Goal: Communication & Community: Answer question/provide support

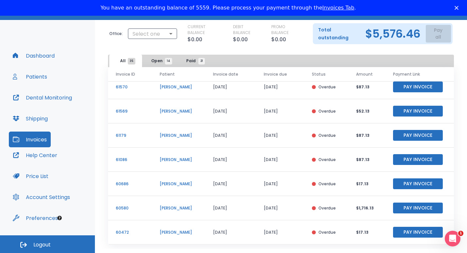
scroll to position [42, 0]
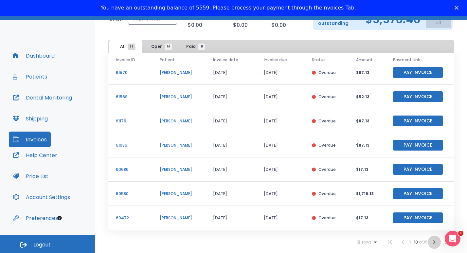
click at [430, 243] on icon "button" at bounding box center [434, 242] width 8 height 8
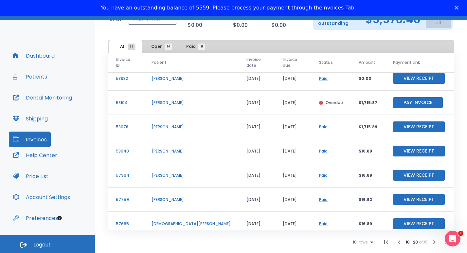
scroll to position [79, 0]
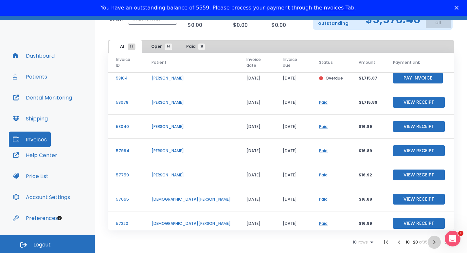
click at [430, 242] on icon "button" at bounding box center [434, 242] width 8 height 8
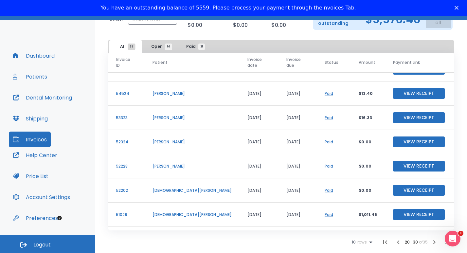
scroll to position [79, 0]
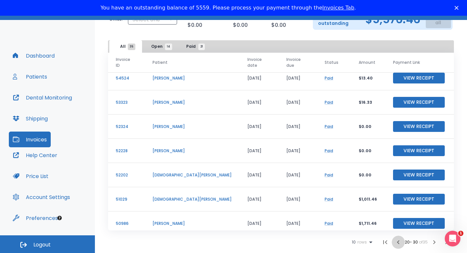
click at [394, 243] on icon "button" at bounding box center [398, 242] width 8 height 8
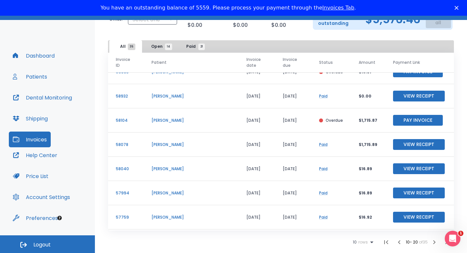
scroll to position [79, 0]
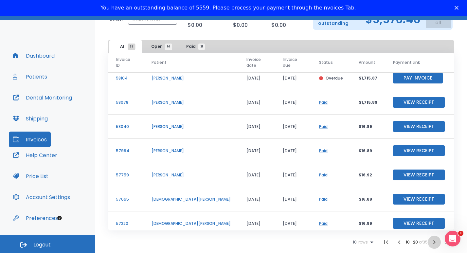
click at [433, 243] on icon "button" at bounding box center [434, 242] width 2 height 4
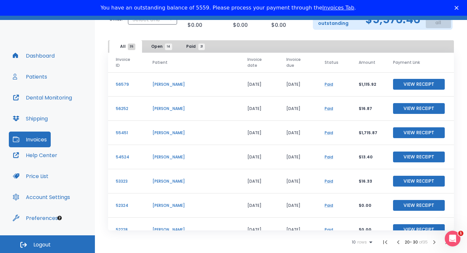
drag, startPoint x: 447, startPoint y: 147, endPoint x: 306, endPoint y: 241, distance: 169.9
click at [306, 241] on div "10 rows 20 - 30 of 35" at bounding box center [281, 241] width 346 height 13
click at [394, 244] on icon "button" at bounding box center [398, 242] width 8 height 8
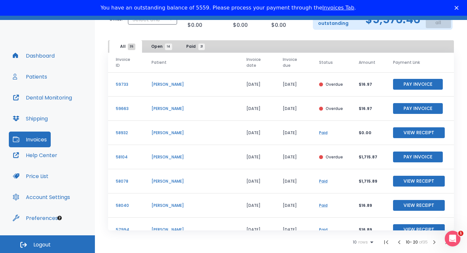
drag, startPoint x: 448, startPoint y: 167, endPoint x: 254, endPoint y: 244, distance: 208.9
click at [254, 244] on div "10 rows 10 - 20 of 35" at bounding box center [281, 241] width 346 height 13
click at [396, 153] on button "Pay Invoice" at bounding box center [418, 156] width 50 height 11
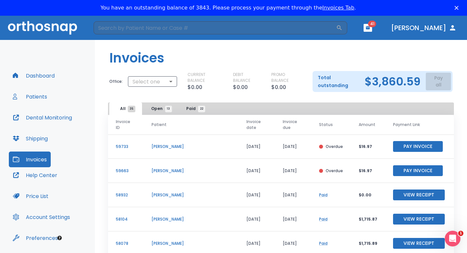
drag, startPoint x: 463, startPoint y: 103, endPoint x: 257, endPoint y: 182, distance: 220.4
click at [275, 183] on td "[DATE]" at bounding box center [293, 195] width 36 height 24
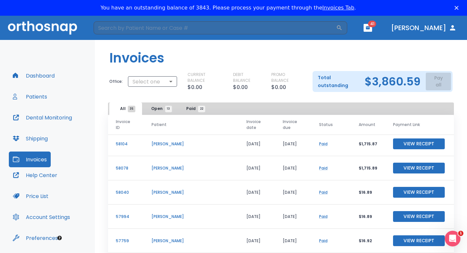
scroll to position [79, 0]
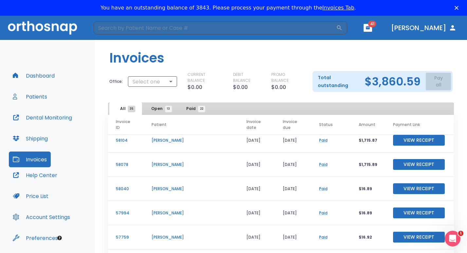
drag, startPoint x: 446, startPoint y: 156, endPoint x: 13, endPoint y: 9, distance: 457.5
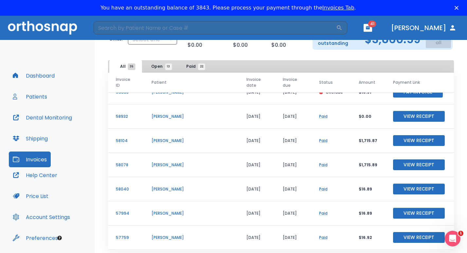
scroll to position [0, 0]
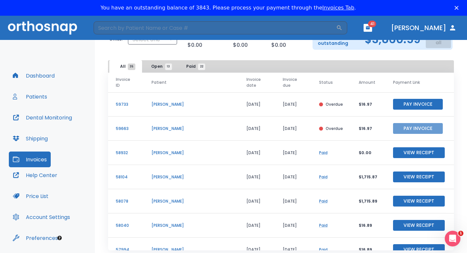
click at [393, 124] on button "Pay Invoice" at bounding box center [418, 128] width 50 height 11
click at [401, 100] on button "Pay Invoice" at bounding box center [418, 104] width 50 height 11
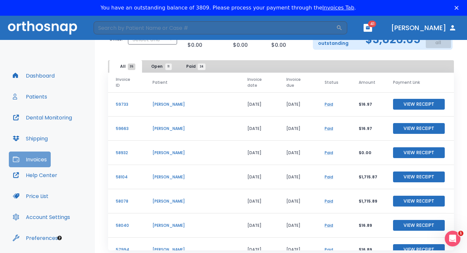
click at [32, 158] on button "Invoices" at bounding box center [30, 159] width 42 height 16
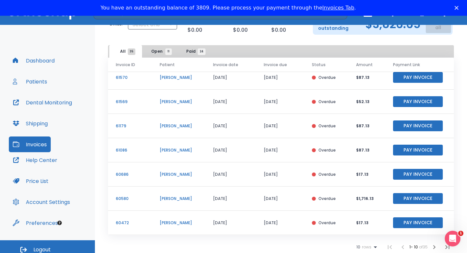
scroll to position [14, 0]
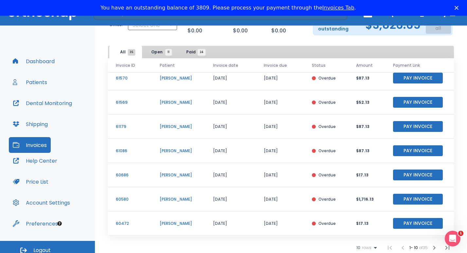
click at [414, 224] on button "Pay Invoice" at bounding box center [418, 223] width 50 height 11
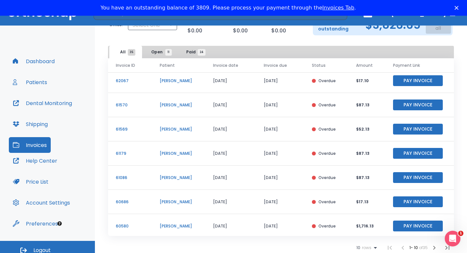
scroll to position [51, 0]
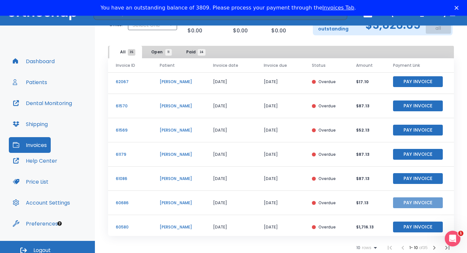
click at [408, 203] on button "Pay Invoice" at bounding box center [418, 202] width 50 height 11
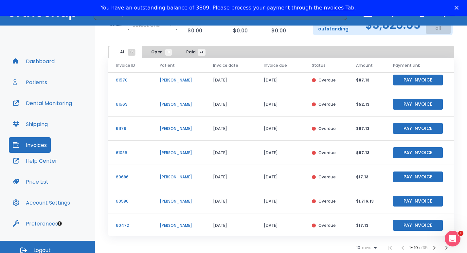
scroll to position [79, 0]
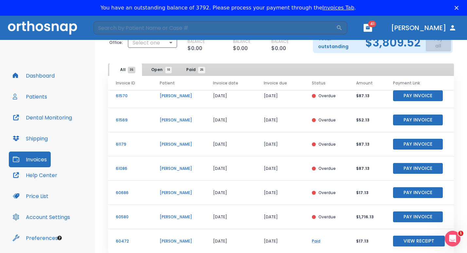
scroll to position [42, 0]
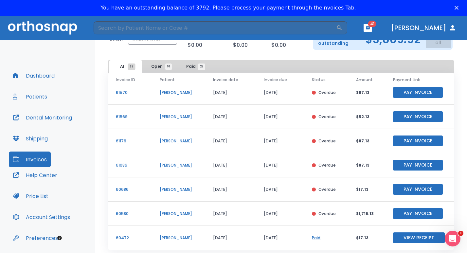
drag, startPoint x: 469, startPoint y: 218, endPoint x: 339, endPoint y: 196, distance: 132.0
click at [339, 196] on td "Overdue" at bounding box center [326, 189] width 44 height 24
click at [409, 189] on button "Pay Invoice" at bounding box center [418, 189] width 50 height 11
click at [39, 97] on button "Patients" at bounding box center [30, 97] width 42 height 16
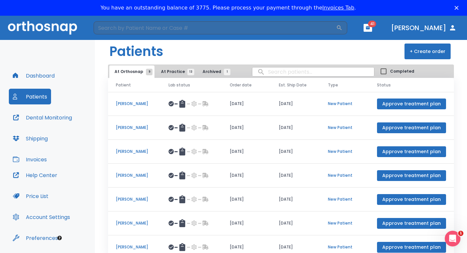
scroll to position [12, 0]
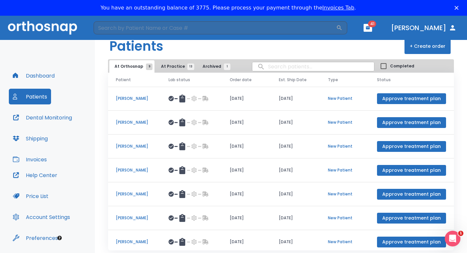
click at [142, 173] on p "[PERSON_NAME]" at bounding box center [134, 170] width 37 height 6
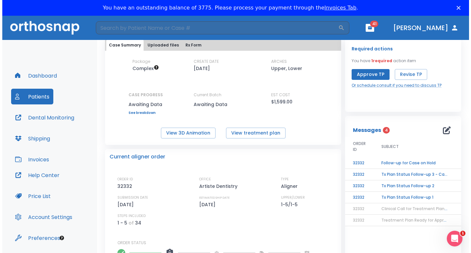
scroll to position [38, 0]
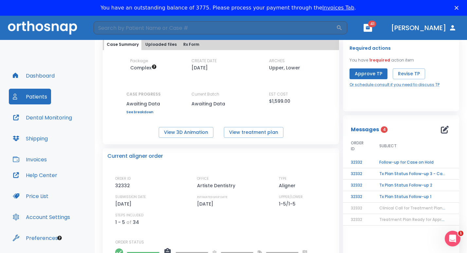
click at [400, 163] on td "Follow-up for Case on Hold" at bounding box center [412, 162] width 82 height 11
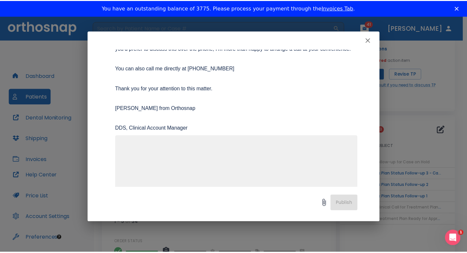
scroll to position [114, 0]
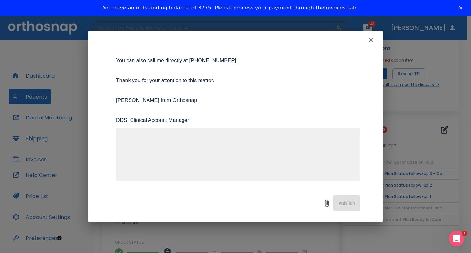
click at [134, 136] on textarea at bounding box center [238, 156] width 236 height 45
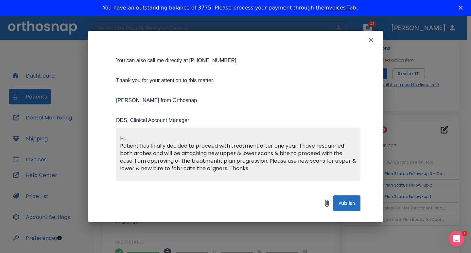
click at [219, 162] on textarea "Hi, Patient has finally decided to proceed with treatment after one year. I hav…" at bounding box center [238, 156] width 236 height 45
type textarea "Hi, Patient has finally decided to proceed with treatment after one year. I hav…"
click at [344, 205] on button "Publish" at bounding box center [346, 203] width 27 height 16
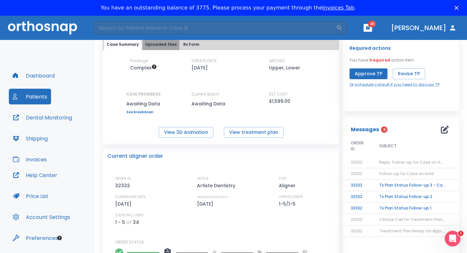
click at [163, 46] on button "Uploaded files" at bounding box center [161, 44] width 37 height 11
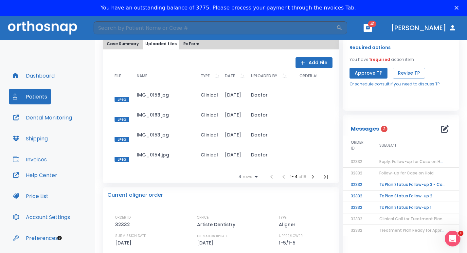
scroll to position [0, 0]
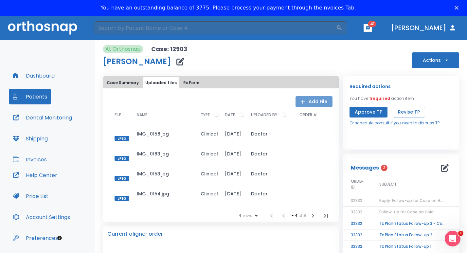
click at [310, 103] on button "Add File" at bounding box center [313, 101] width 37 height 11
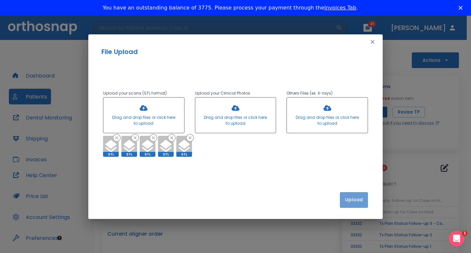
click at [355, 201] on button "Upload" at bounding box center [354, 200] width 28 height 16
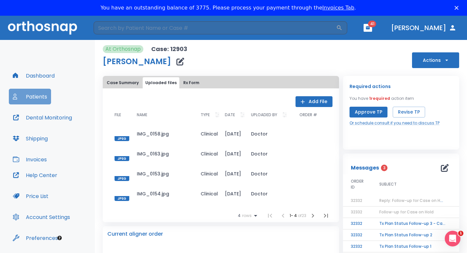
click at [36, 98] on button "Patients" at bounding box center [30, 97] width 42 height 16
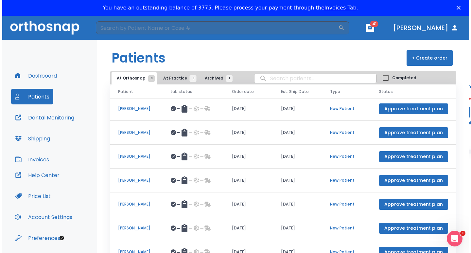
scroll to position [3, 0]
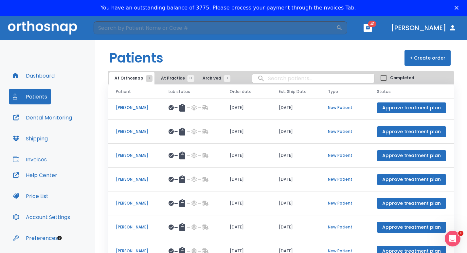
click at [268, 79] on input "search" at bounding box center [313, 78] width 122 height 13
type input "[PERSON_NAME]"
click at [169, 77] on span "At Practice 13" at bounding box center [176, 78] width 30 height 6
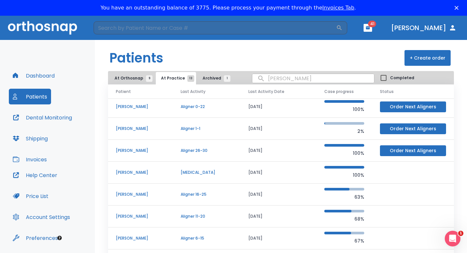
click at [130, 107] on p "[PERSON_NAME]" at bounding box center [140, 107] width 49 height 6
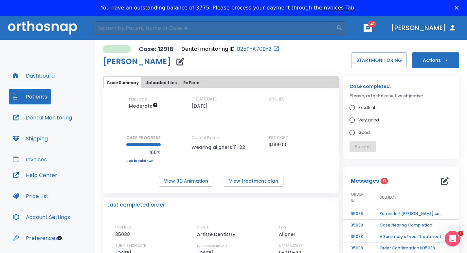
drag, startPoint x: 403, startPoint y: 215, endPoint x: 427, endPoint y: 214, distance: 23.6
click at [427, 214] on td "Reminder! [PERSON_NAME] completed, please assess final result!" at bounding box center [412, 213] width 82 height 11
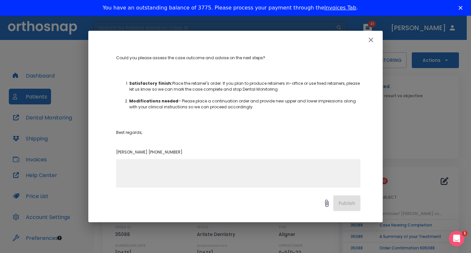
scroll to position [109, 0]
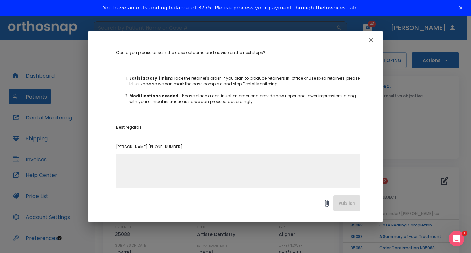
click at [124, 163] on textarea at bounding box center [238, 183] width 236 height 45
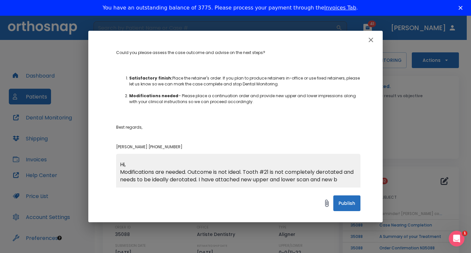
scroll to position [112, 0]
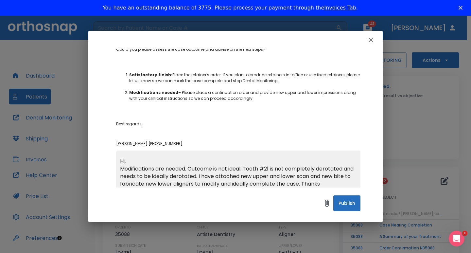
click at [324, 177] on textarea "Hi, Modifications are needed. Outcome is not ideal. Tooth #21 is not completely…" at bounding box center [238, 179] width 236 height 45
type textarea "Hi, Modifications are needed. Outcome is not ideal. Tooth #21 is not completely…"
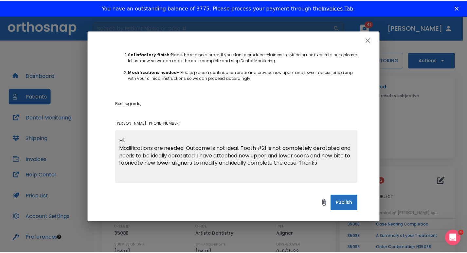
scroll to position [135, 0]
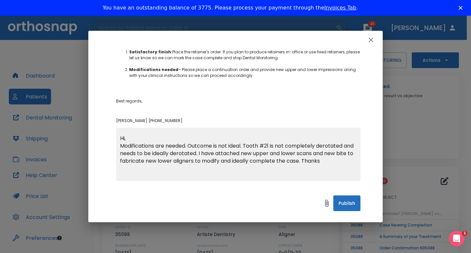
click at [349, 203] on button "Publish" at bounding box center [346, 203] width 27 height 16
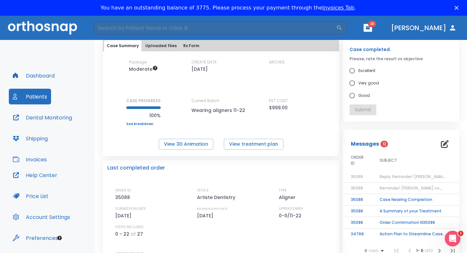
scroll to position [43, 0]
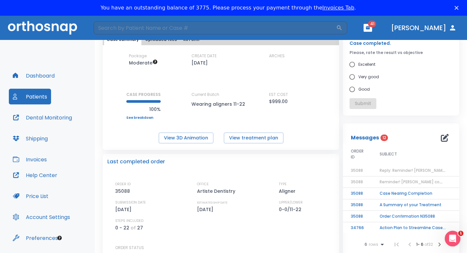
click at [401, 171] on span "Reply: Reminder! [PERSON_NAME] completed, please assess final result!" at bounding box center [451, 170] width 145 height 6
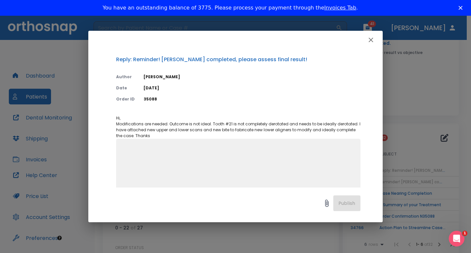
click at [372, 40] on icon "button" at bounding box center [371, 40] width 8 height 8
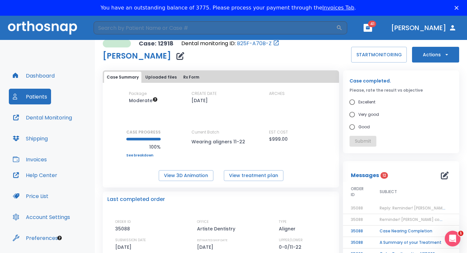
scroll to position [0, 0]
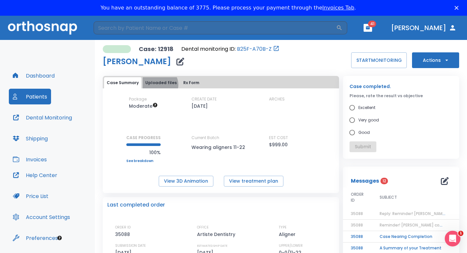
click at [158, 85] on button "Uploaded files" at bounding box center [161, 82] width 37 height 11
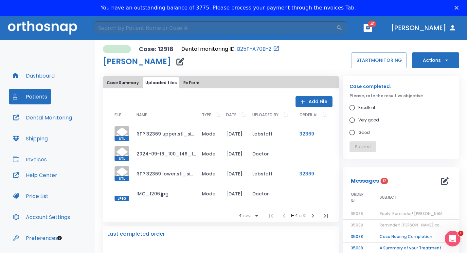
click at [140, 134] on td "RTP 32369 upper.stl_simplified.stl" at bounding box center [163, 134] width 65 height 20
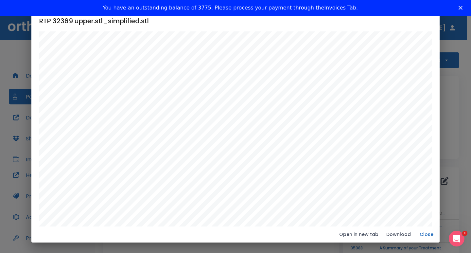
click at [459, 7] on icon "Close" at bounding box center [460, 8] width 4 height 4
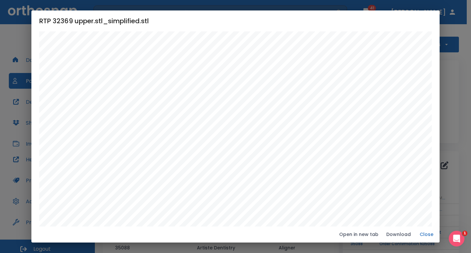
click at [432, 27] on h2 "RTP 32369 upper.stl_simplified.stl" at bounding box center [235, 20] width 408 height 21
click at [452, 73] on div "RTP 32369 upper.stl_simplified.stl Open in new tab Download Close" at bounding box center [235, 126] width 471 height 253
click at [430, 235] on button "Close" at bounding box center [426, 234] width 21 height 11
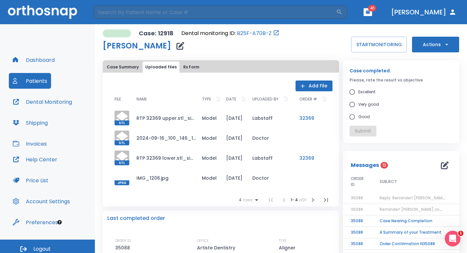
click at [315, 87] on button "Add File" at bounding box center [313, 85] width 37 height 11
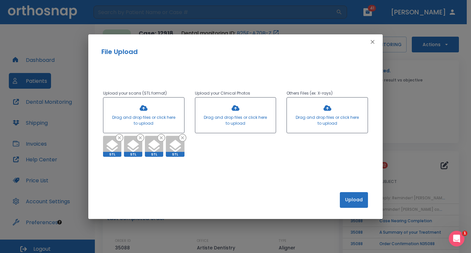
click at [247, 54] on h2 "File Upload" at bounding box center [235, 52] width 268 height 10
click at [357, 201] on button "Upload" at bounding box center [354, 200] width 28 height 16
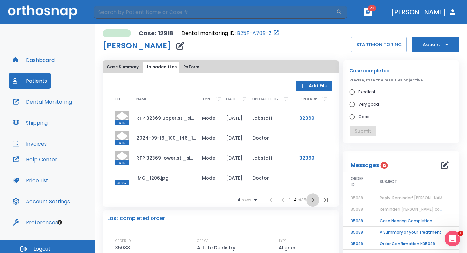
click at [312, 200] on icon "button" at bounding box center [313, 200] width 2 height 4
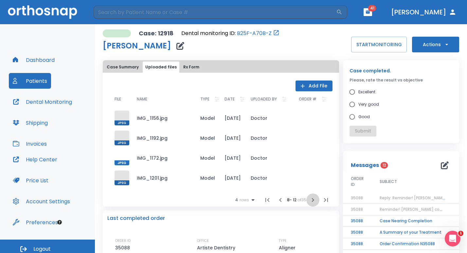
click at [312, 200] on icon "button" at bounding box center [313, 200] width 2 height 4
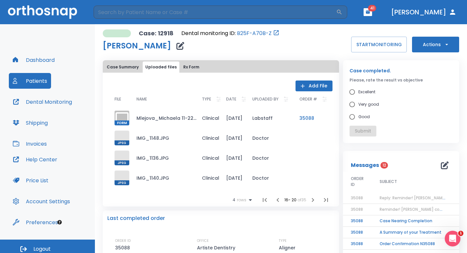
click at [312, 200] on icon "button" at bounding box center [313, 200] width 2 height 4
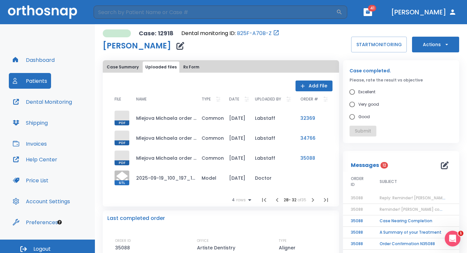
click at [312, 200] on icon "button" at bounding box center [313, 200] width 2 height 4
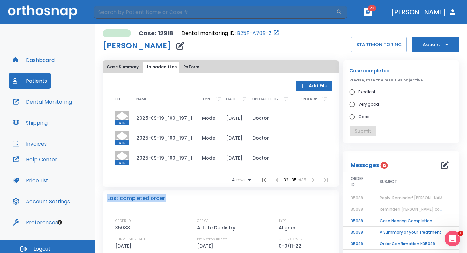
click at [311, 200] on div "Last completed order" at bounding box center [220, 198] width 227 height 8
click at [261, 180] on icon "button" at bounding box center [264, 180] width 8 height 8
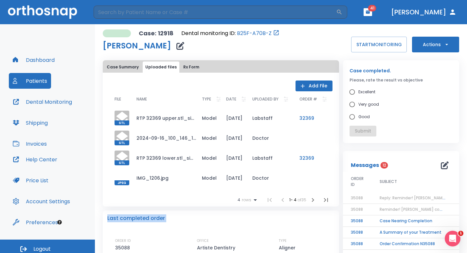
click at [325, 200] on icon "button" at bounding box center [326, 200] width 4 height 4
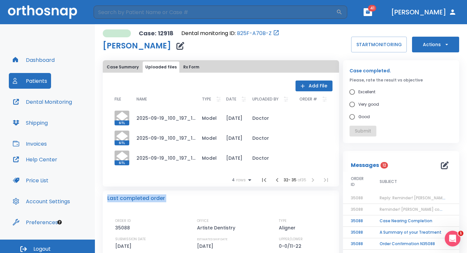
click at [273, 182] on icon "button" at bounding box center [277, 180] width 8 height 8
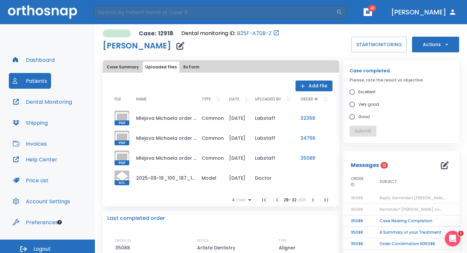
click at [184, 159] on td "Mlejova Michaela order #35088.pdf" at bounding box center [163, 158] width 65 height 20
click at [388, 199] on span "Reply: Reminder! [PERSON_NAME] completed, please assess final result!" at bounding box center [451, 198] width 145 height 6
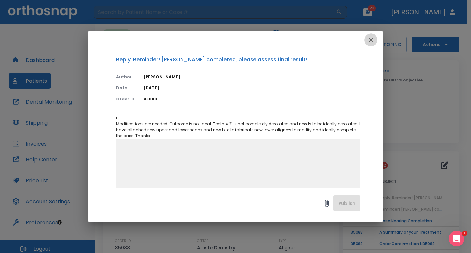
click at [370, 40] on icon "button" at bounding box center [371, 40] width 8 height 8
